Goal: Task Accomplishment & Management: Use online tool/utility

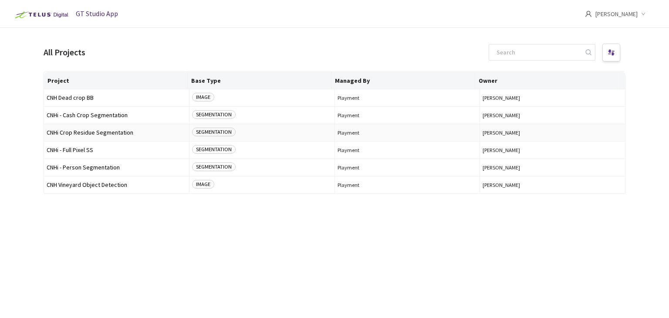
click at [95, 135] on span "CNHi Crop Residue Segmentation" at bounding box center [117, 132] width 140 height 7
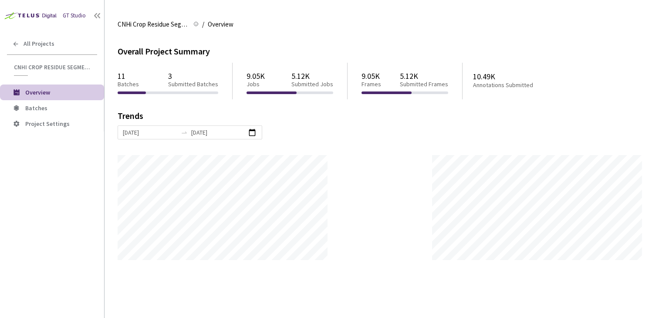
scroll to position [318, 669]
click at [49, 110] on span "Batches" at bounding box center [61, 108] width 72 height 7
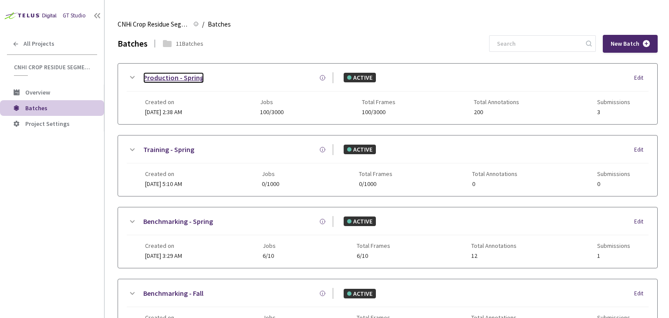
click at [186, 79] on link "Production - Spring" at bounding box center [173, 77] width 61 height 11
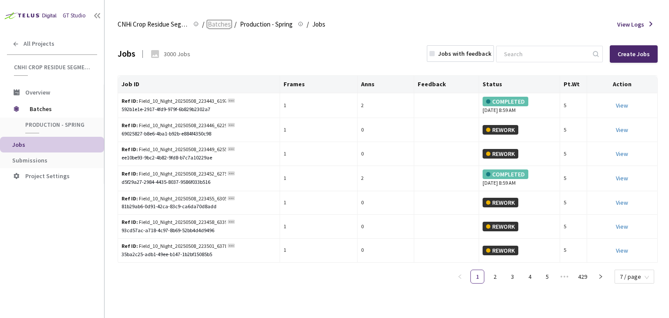
click at [217, 26] on span "Batches" at bounding box center [219, 24] width 23 height 10
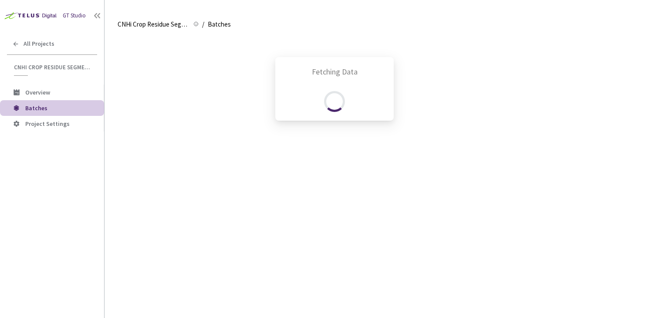
scroll to position [37, 0]
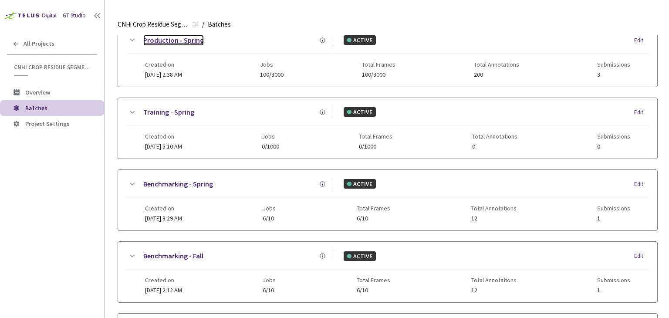
click at [187, 41] on link "Production - Spring" at bounding box center [173, 40] width 61 height 11
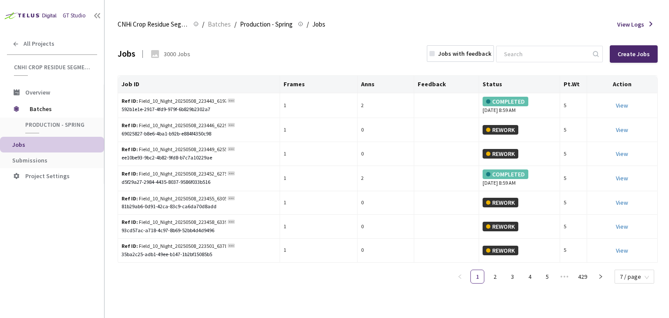
click at [39, 160] on span "Submissions" at bounding box center [29, 160] width 35 height 8
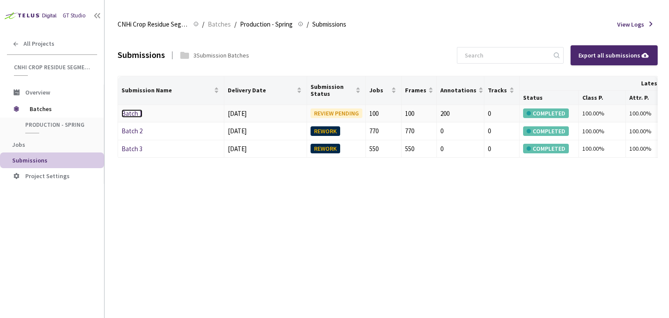
click at [136, 114] on link "Batch 1" at bounding box center [132, 113] width 21 height 8
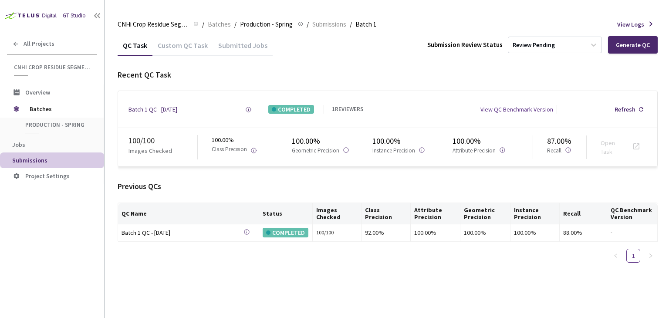
click at [189, 47] on div "Custom QC Task" at bounding box center [183, 48] width 61 height 15
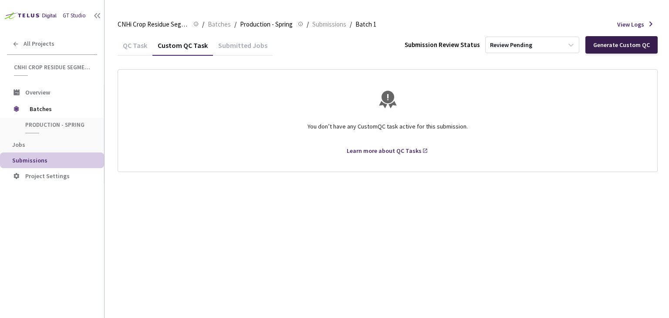
click at [610, 47] on div "Generate Custom QC" at bounding box center [621, 44] width 57 height 7
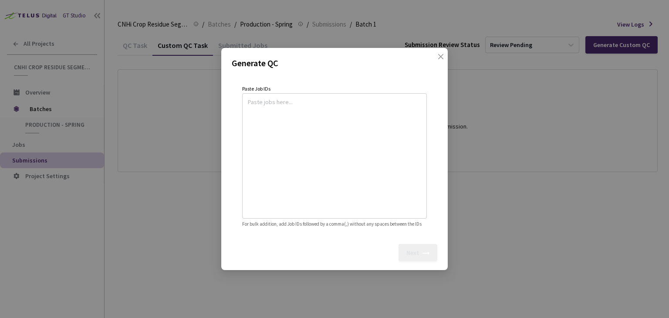
click at [332, 93] on div at bounding box center [334, 155] width 185 height 125
click at [315, 115] on textarea at bounding box center [334, 154] width 173 height 119
paste textarea
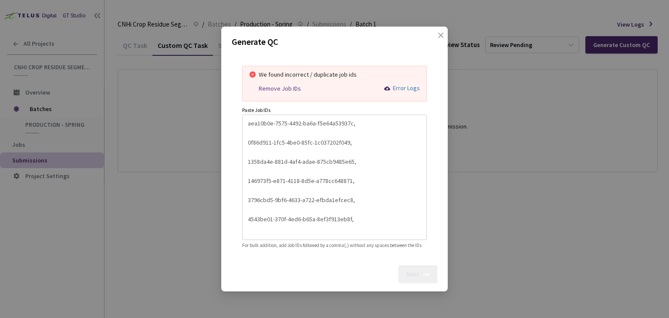
click at [288, 85] on div "Remove Job IDs" at bounding box center [280, 88] width 42 height 7
type textarea "aea10b0e-7575-4492-ba6a-f5e64a53937c,0f86d911-1fc5-4be0-85fc-1c037202f049,1358d…"
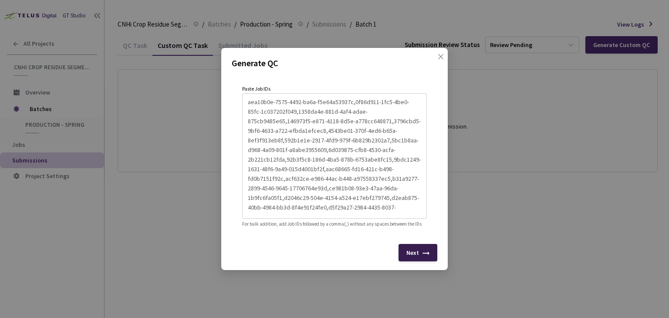
click at [417, 254] on div "Next" at bounding box center [413, 252] width 13 height 7
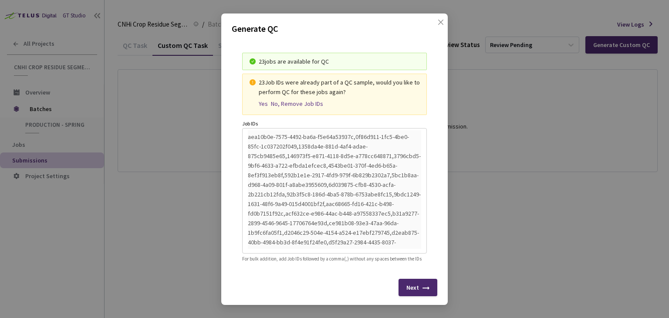
click at [259, 100] on div "Yes" at bounding box center [263, 103] width 9 height 7
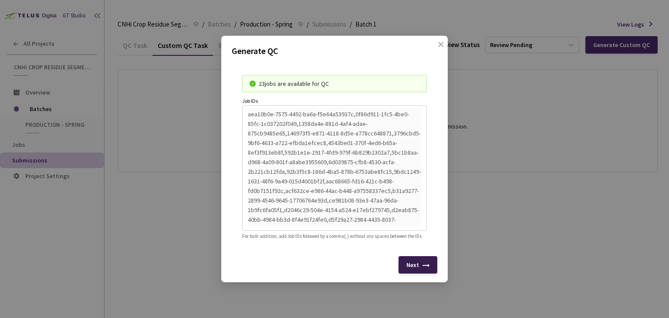
click at [425, 271] on div at bounding box center [426, 267] width 7 height 7
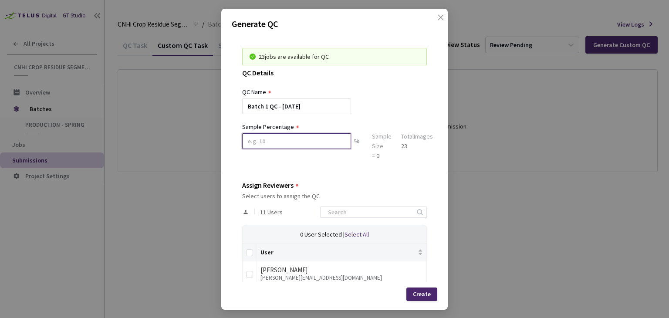
click at [289, 142] on input at bounding box center [296, 141] width 109 height 16
type input "100"
click at [356, 183] on div "Assign Reviewers" at bounding box center [334, 185] width 185 height 8
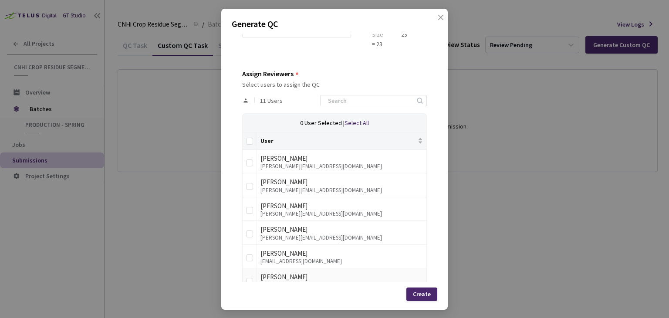
scroll to position [249, 0]
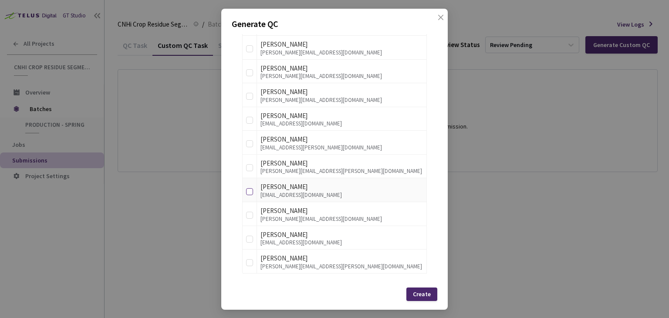
drag, startPoint x: 249, startPoint y: 190, endPoint x: 397, endPoint y: 283, distance: 174.6
click at [250, 190] on input "checkbox" at bounding box center [249, 191] width 7 height 7
checkbox input "true"
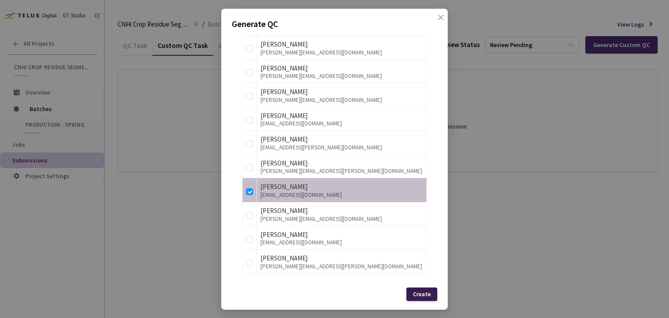
click at [423, 297] on div "Create" at bounding box center [422, 294] width 18 height 7
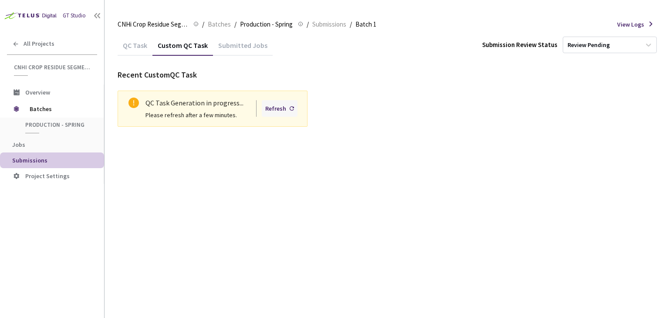
click at [277, 109] on div "Refresh" at bounding box center [275, 109] width 21 height 10
click at [280, 110] on div "Refresh" at bounding box center [275, 109] width 21 height 10
click at [290, 110] on icon at bounding box center [292, 108] width 4 height 4
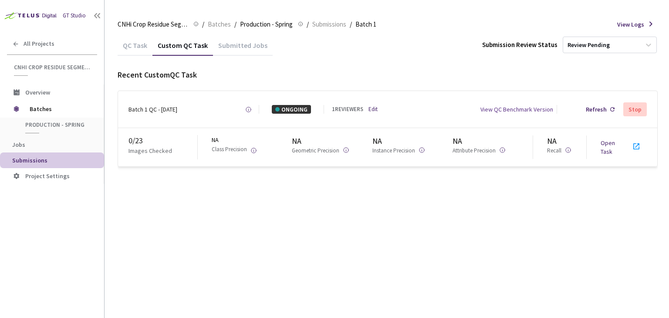
click at [610, 144] on link "Open Task" at bounding box center [608, 147] width 14 height 17
